Goal: Information Seeking & Learning: Learn about a topic

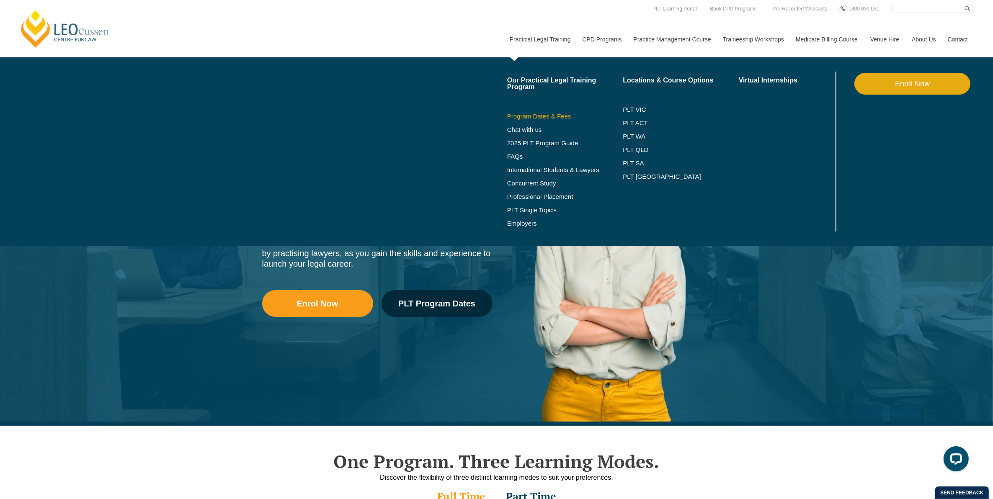
click at [540, 117] on link "Program Dates & Fees" at bounding box center [565, 116] width 116 height 7
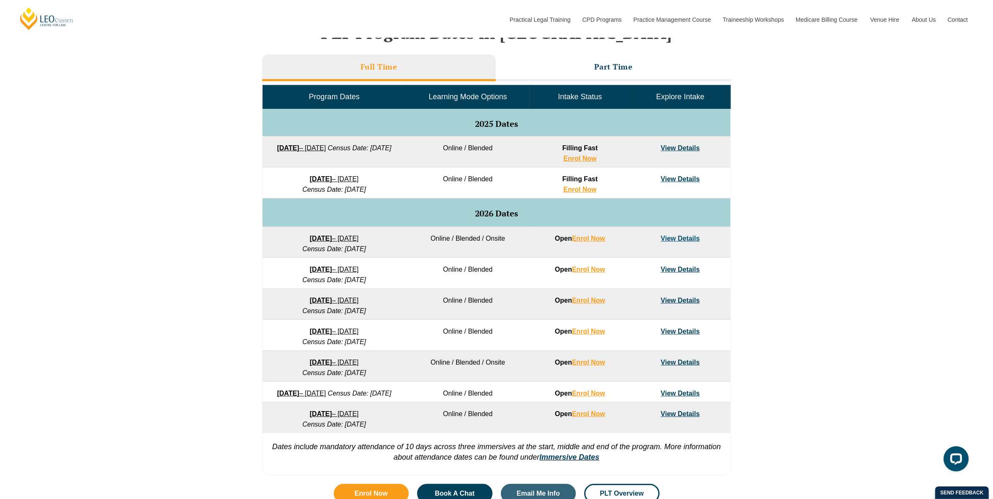
scroll to position [314, 0]
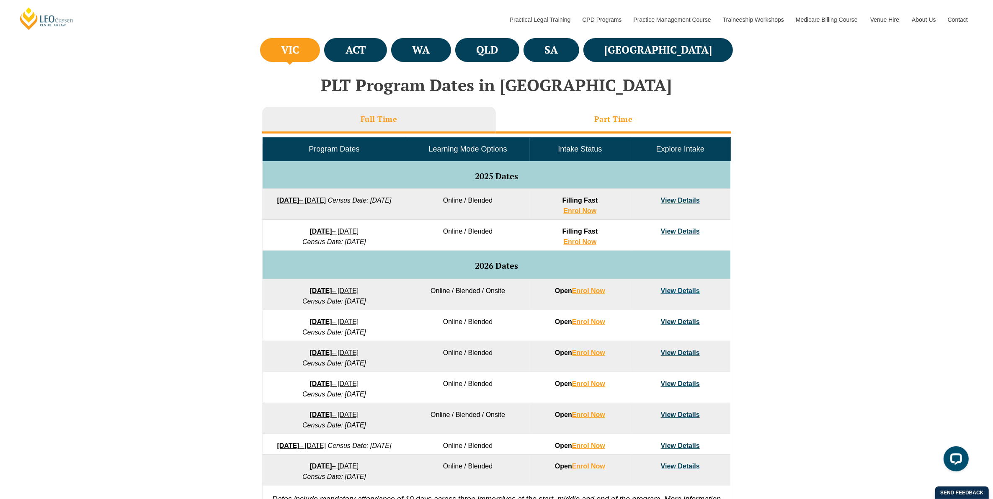
click at [570, 124] on li "Part Time" at bounding box center [613, 120] width 235 height 27
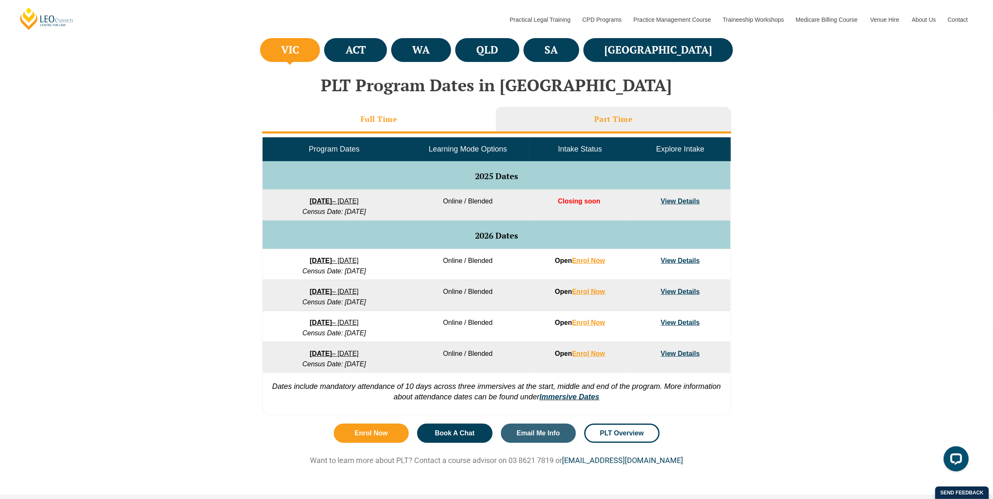
click at [417, 123] on li "Full Time" at bounding box center [379, 120] width 234 height 27
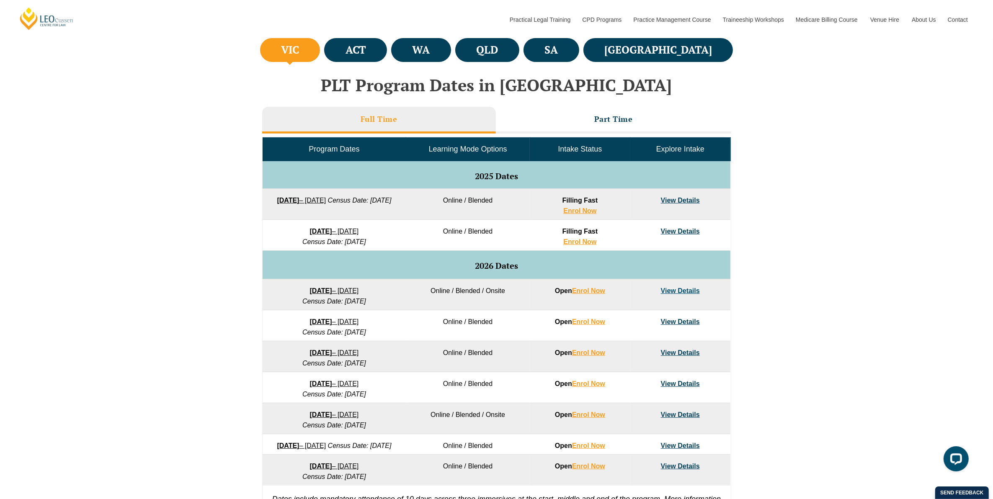
click at [404, 126] on li "Full Time" at bounding box center [379, 120] width 234 height 27
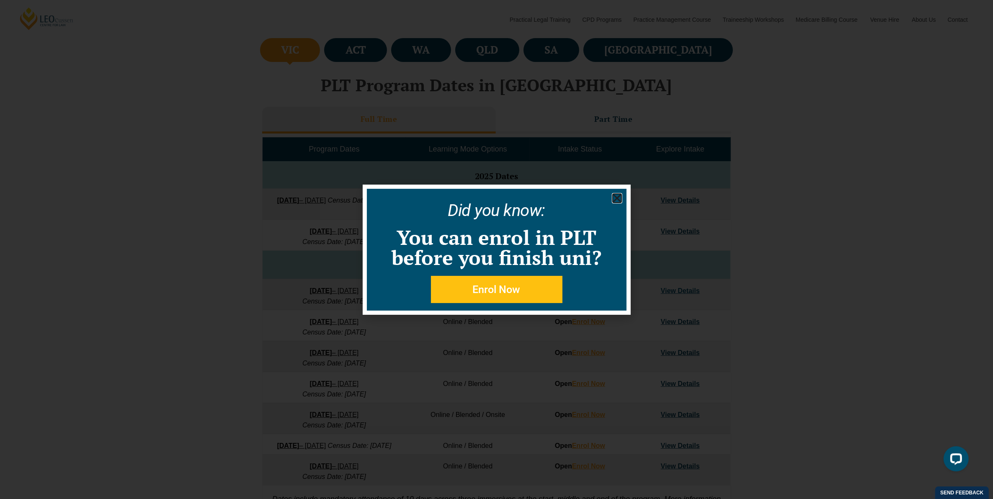
drag, startPoint x: 615, startPoint y: 200, endPoint x: 609, endPoint y: 202, distance: 5.8
click at [615, 199] on use "Close" at bounding box center [617, 198] width 8 height 8
